Goal: Obtain resource: Obtain resource

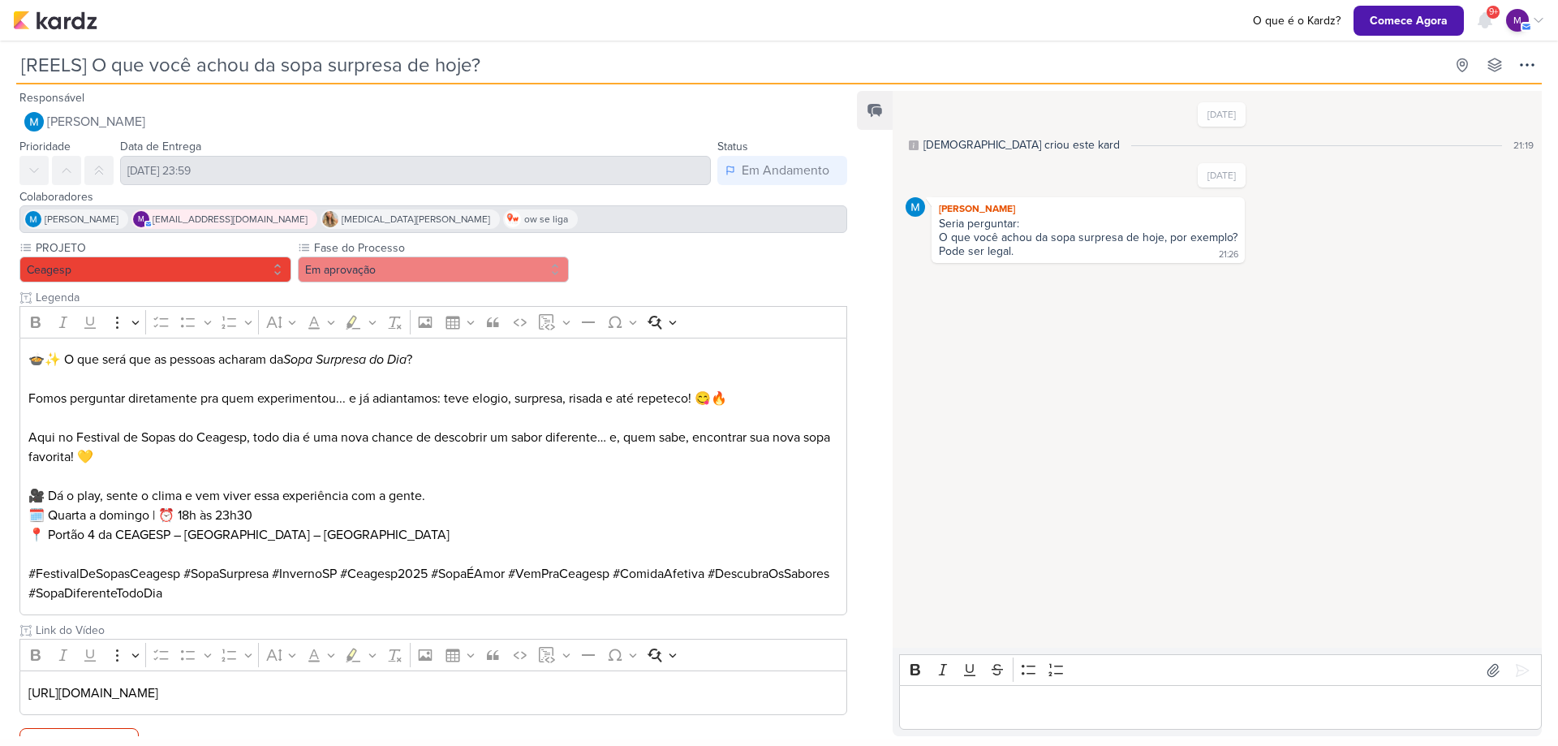
scroll to position [27, 0]
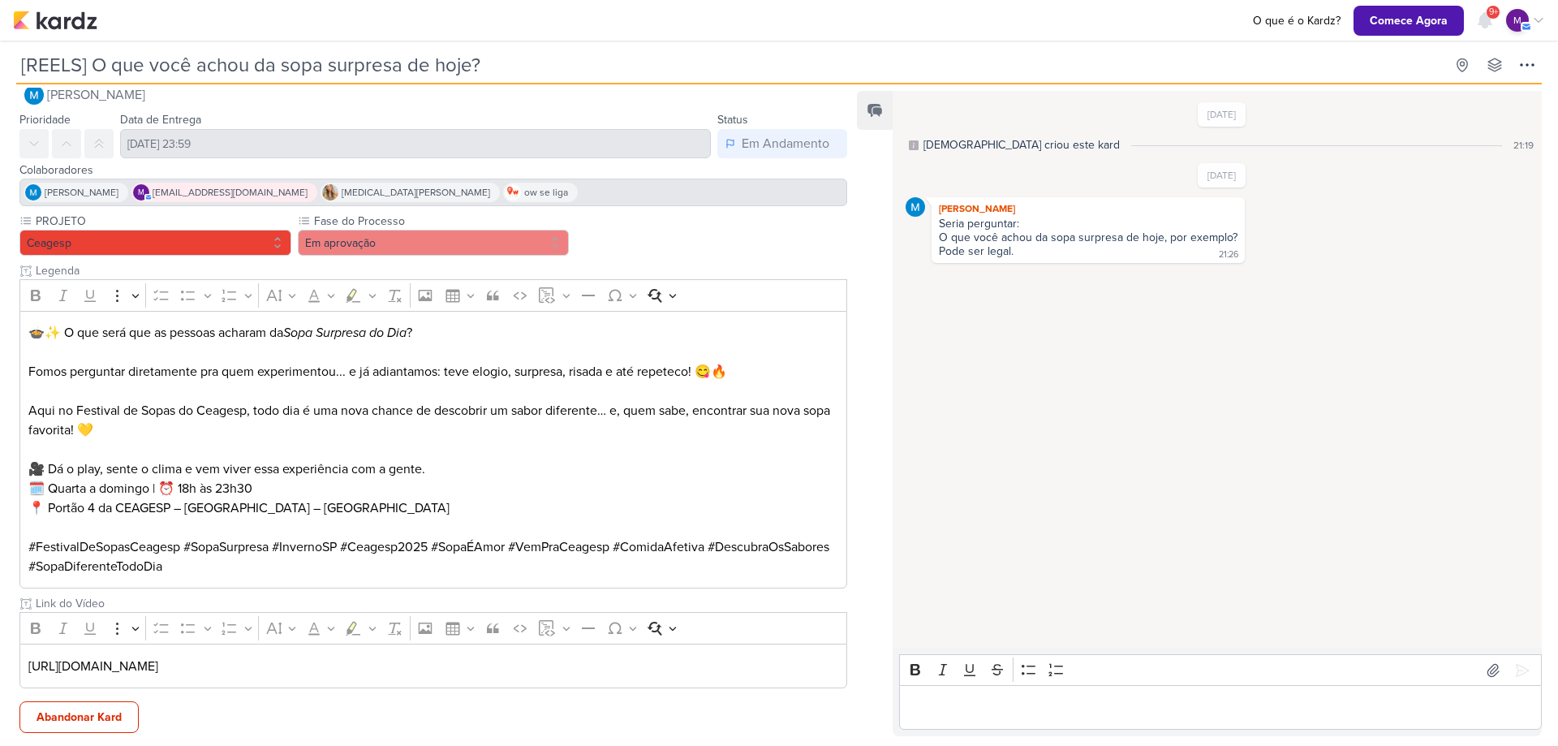
click at [251, 662] on p "https://drive.google.com/drive/folders/1m0SjSsYrz2MBAQ6E5fDz4SEqauL4jfQs" at bounding box center [433, 666] width 811 height 19
copy div "https://drive.google.com/drive/folders/1m0SjSsYrz2MBAQ6E5fDz4SEqauL4jfQs Subkar…"
click at [498, 673] on p "https://drive.google.com/drive/folders/1m0SjSsYrz2MBAQ6E5fDz4SEqauL4jfQs" at bounding box center [433, 666] width 811 height 19
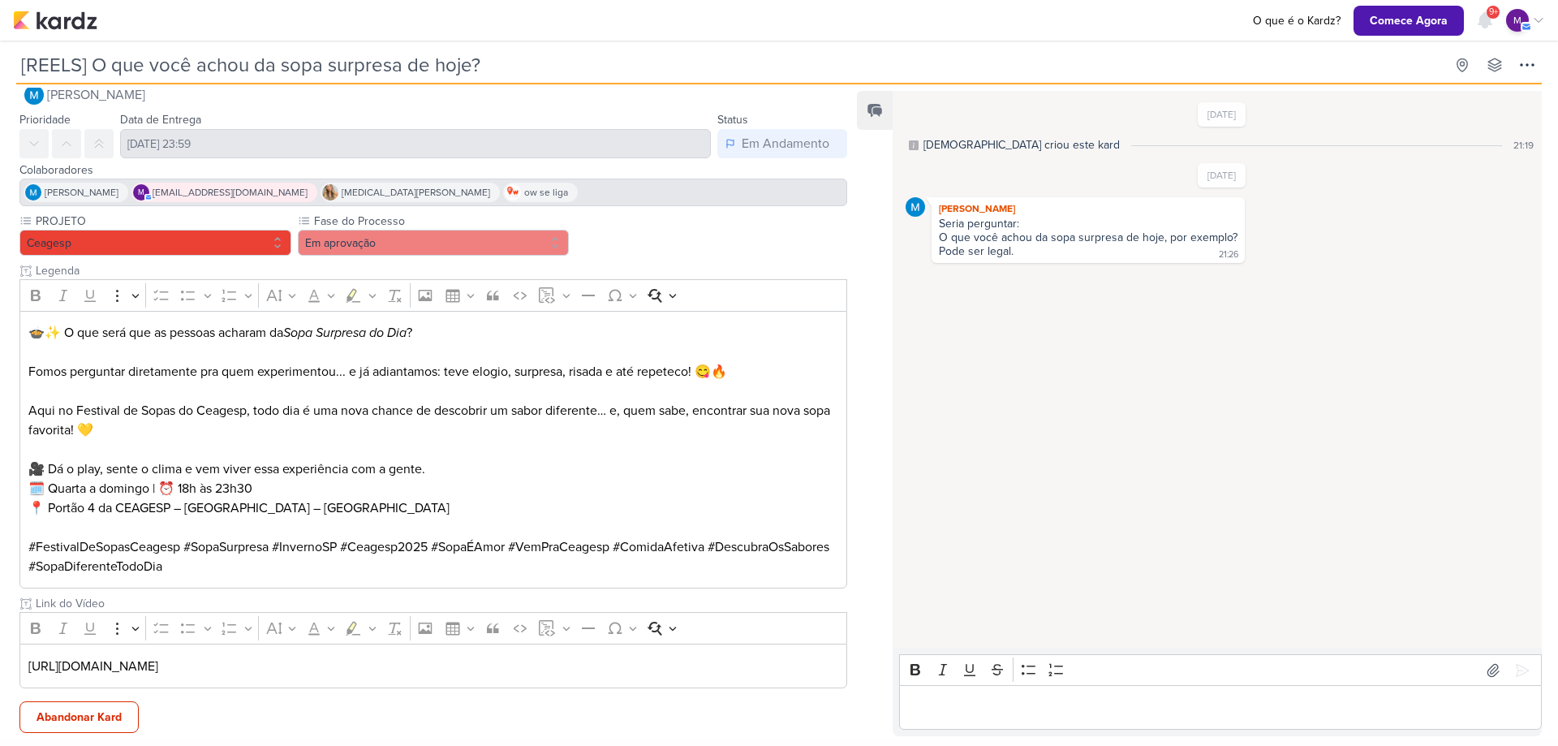
drag, startPoint x: 516, startPoint y: 665, endPoint x: 26, endPoint y: 666, distance: 490.2
click at [26, 666] on div "https://drive.google.com/drive/folders/1m0SjSsYrz2MBAQ6E5fDz4SEqauL4jfQs" at bounding box center [433, 666] width 828 height 45
copy p "https://drive.google.com/drive/folders/1m0SjSsYrz2MBAQ6E5fDz4SEqauL4jfQs"
click at [1314, 717] on div "Editor editing area: main" at bounding box center [1220, 707] width 643 height 45
click at [1515, 673] on icon at bounding box center [1523, 670] width 16 height 16
